Goal: Navigation & Orientation: Go to known website

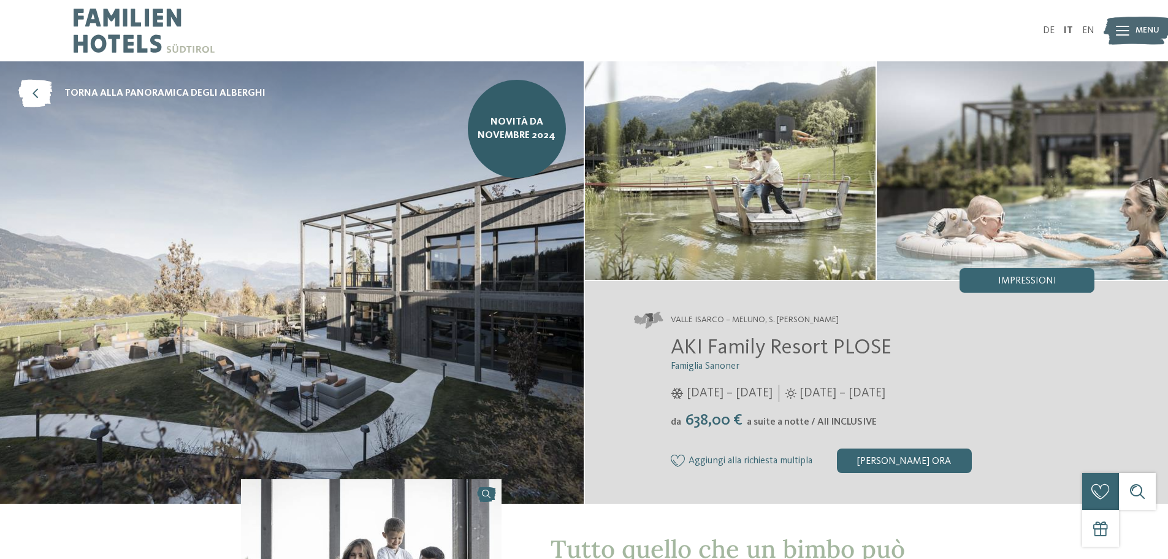
click at [112, 39] on img at bounding box center [144, 30] width 141 height 61
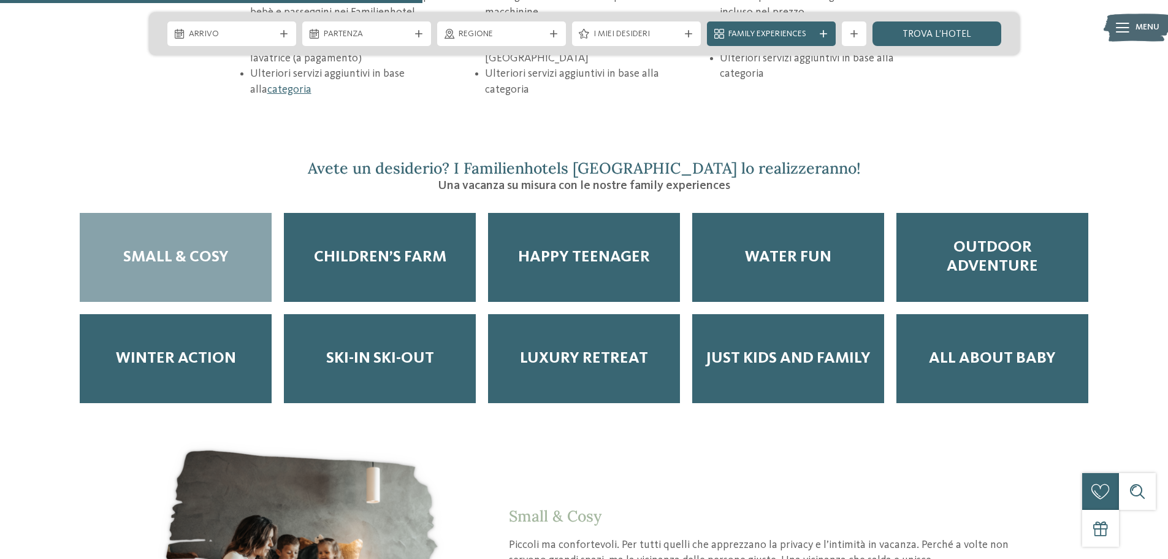
scroll to position [2053, 0]
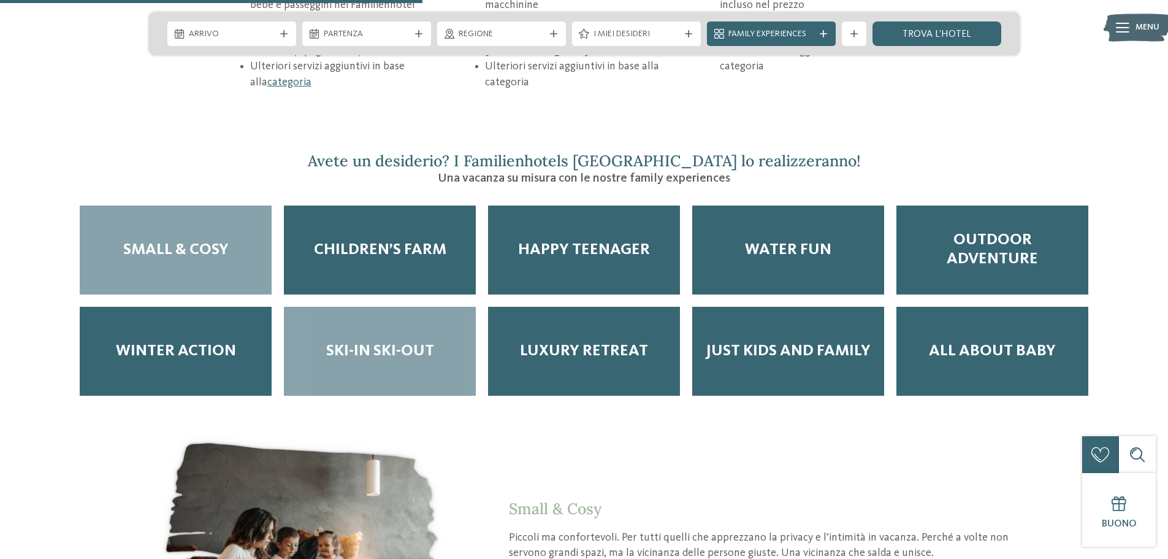
click at [411, 342] on span "Ski-in ski-out" at bounding box center [380, 351] width 108 height 19
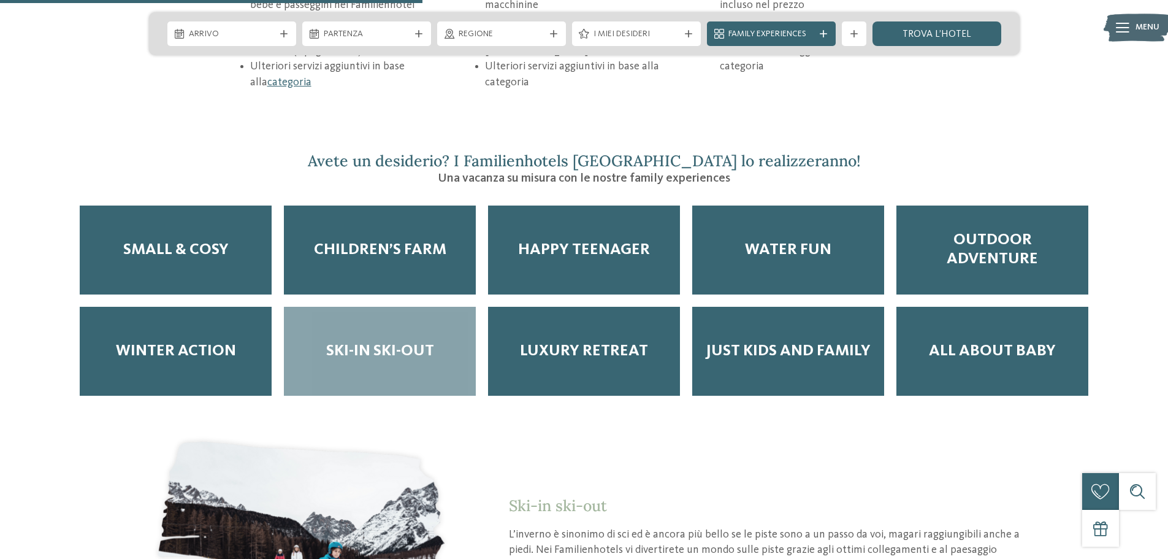
click at [411, 342] on span "Ski-in ski-out" at bounding box center [380, 351] width 108 height 19
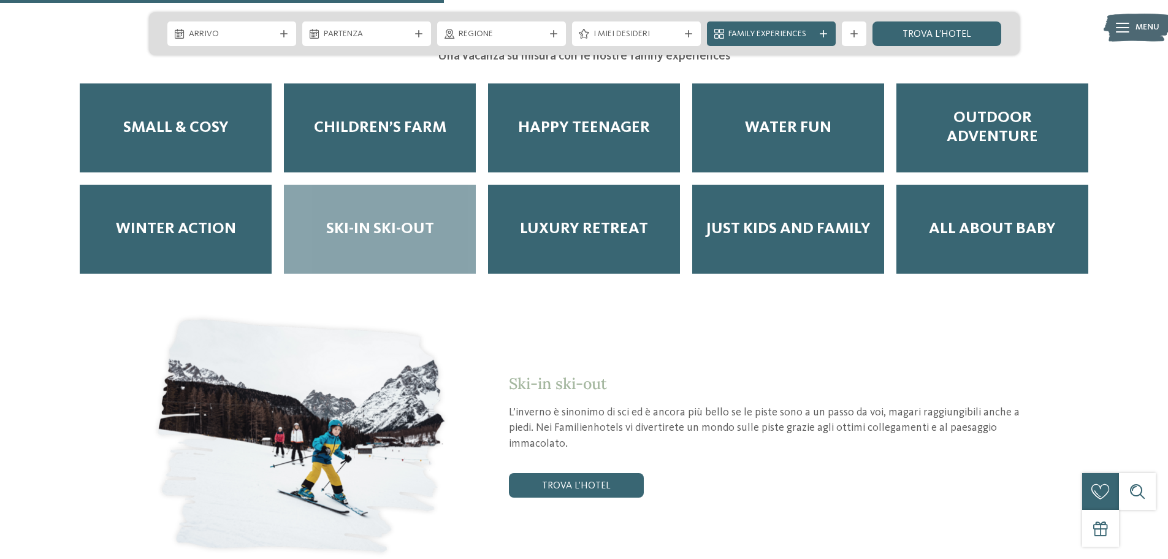
scroll to position [2176, 0]
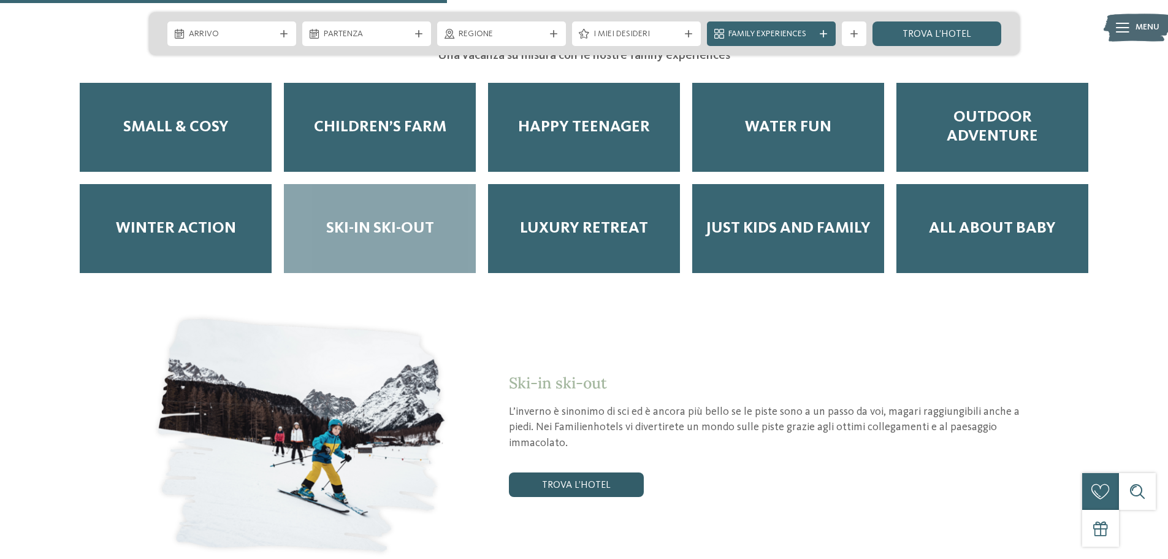
click at [590, 472] on link "trova l’hotel" at bounding box center [576, 484] width 135 height 25
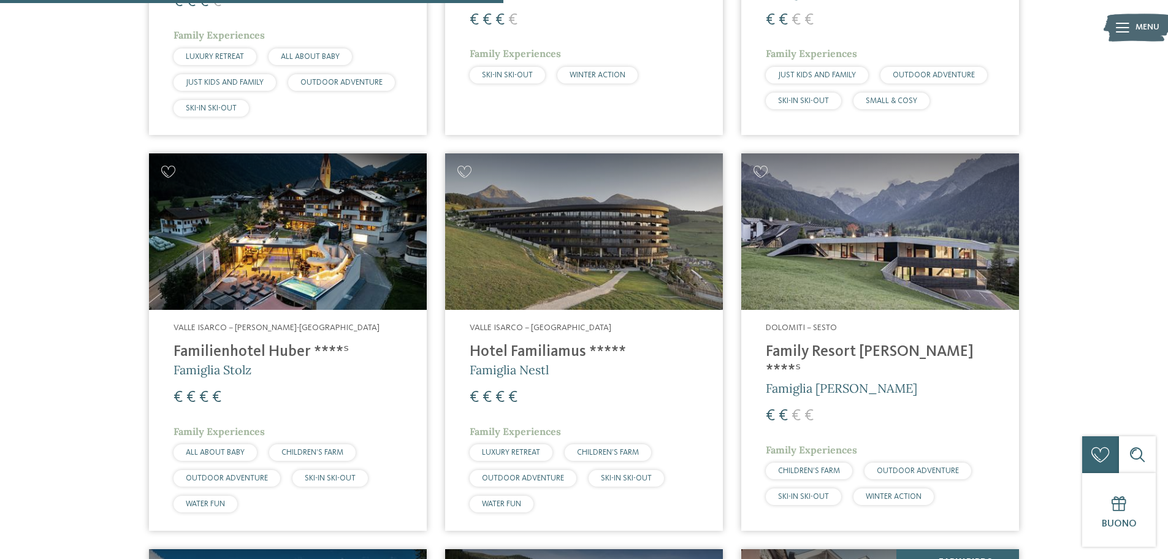
scroll to position [709, 0]
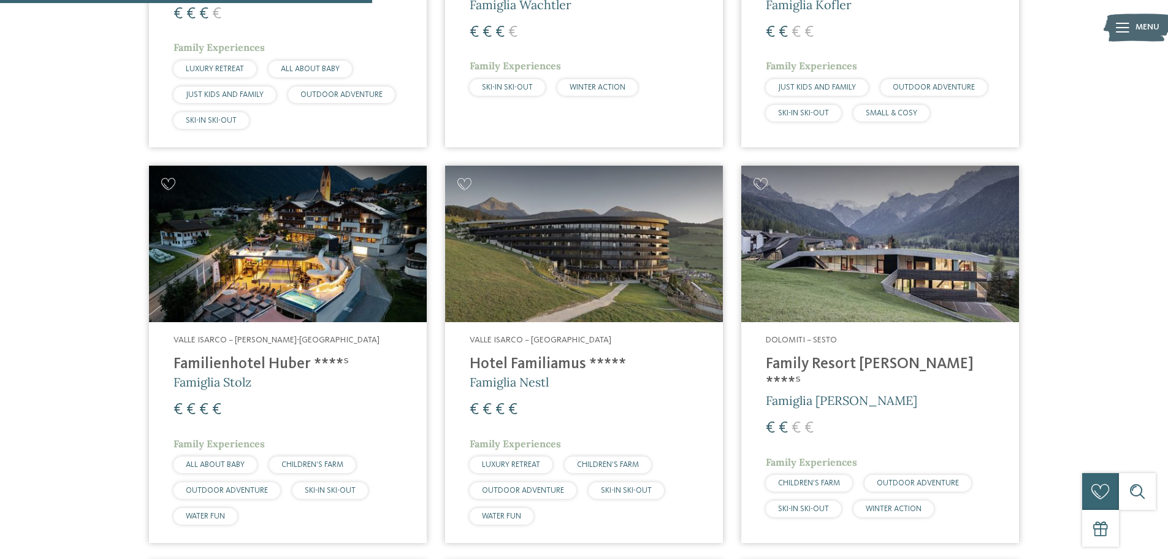
click at [860, 256] on img at bounding box center [880, 244] width 278 height 156
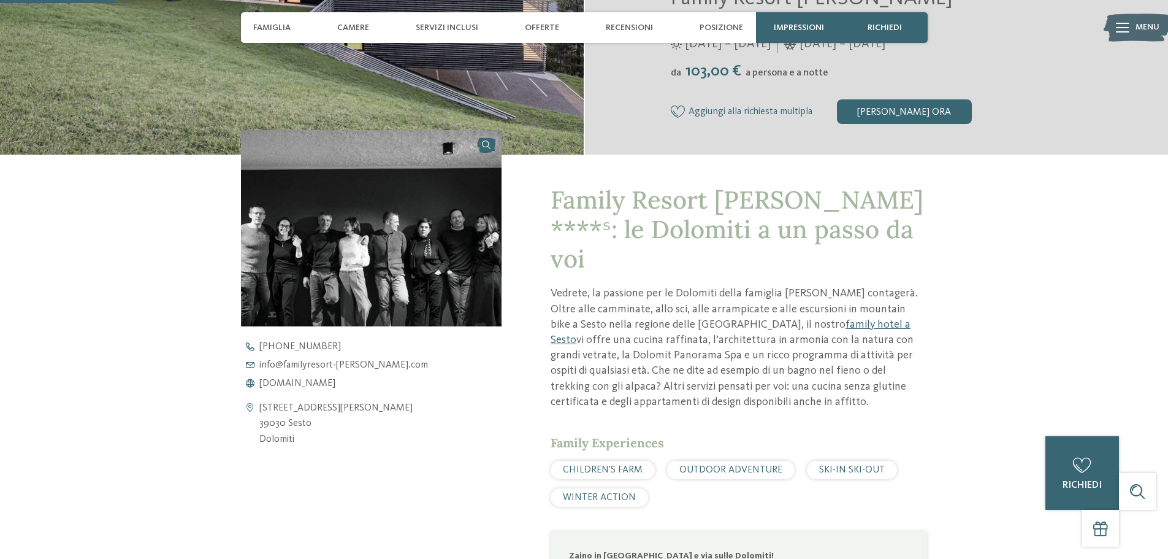
scroll to position [368, 0]
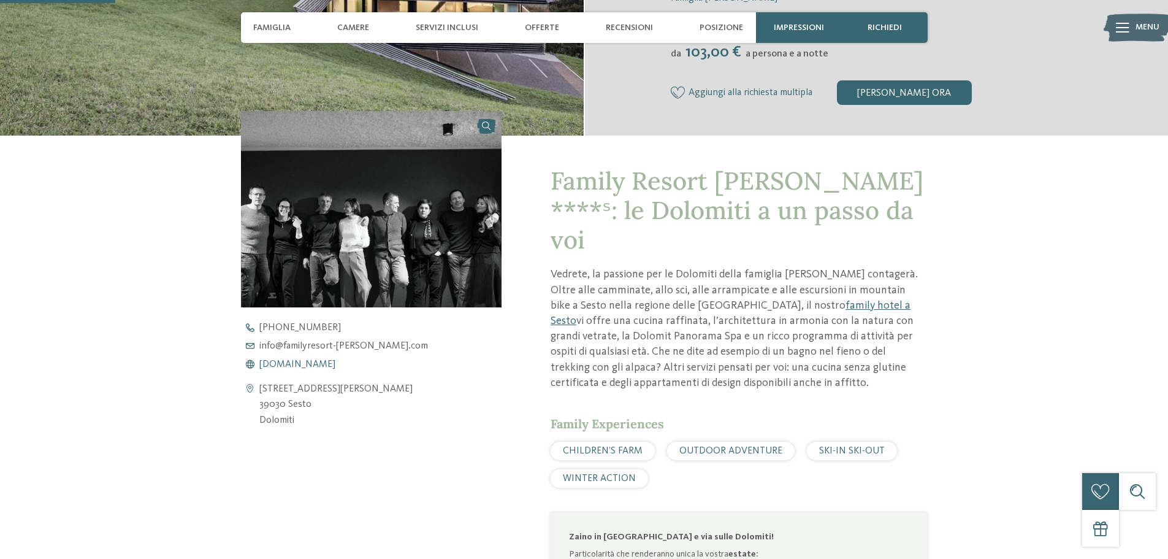
click at [329, 364] on span "www.familyresort-rainer.com" at bounding box center [297, 364] width 76 height 10
